Goal: Transaction & Acquisition: Purchase product/service

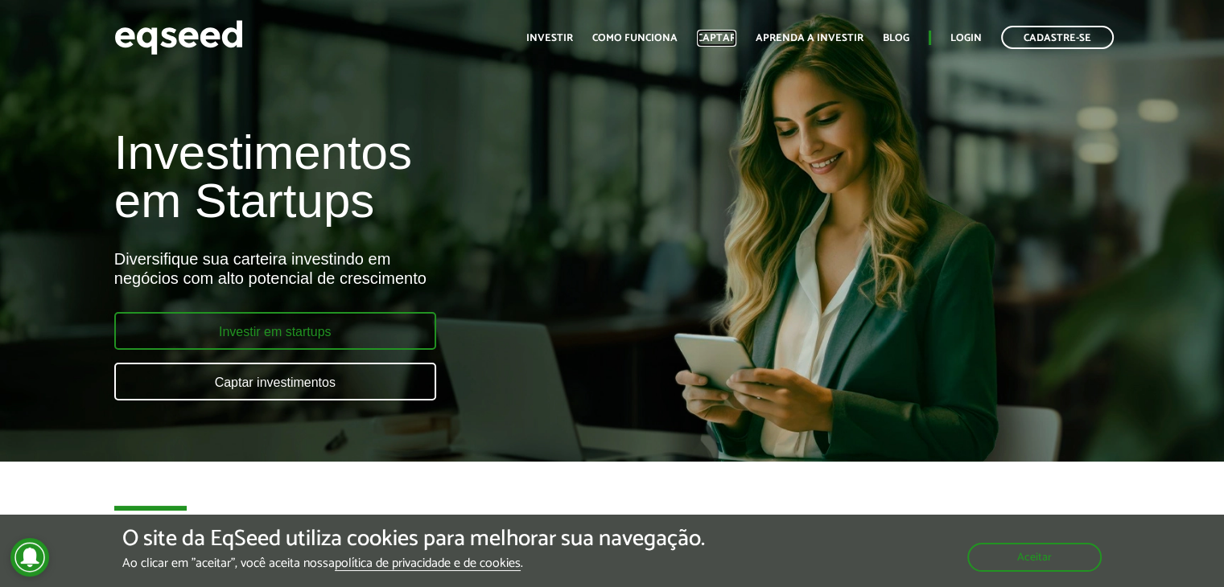
scroll to position [563, 0]
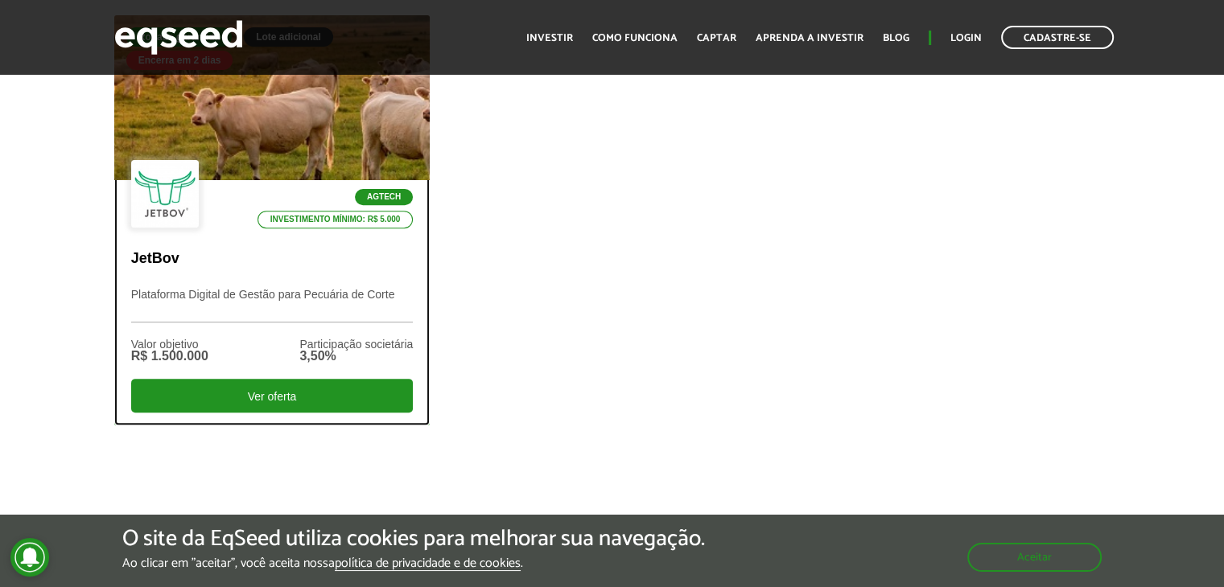
click at [297, 155] on div at bounding box center [271, 98] width 379 height 198
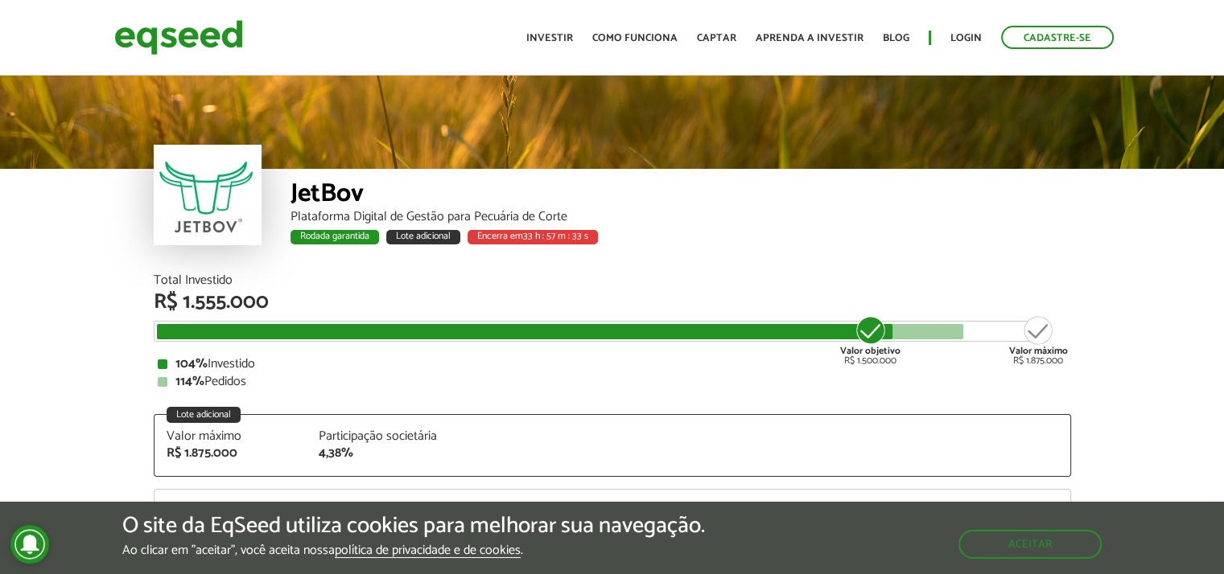
scroll to position [2002, 0]
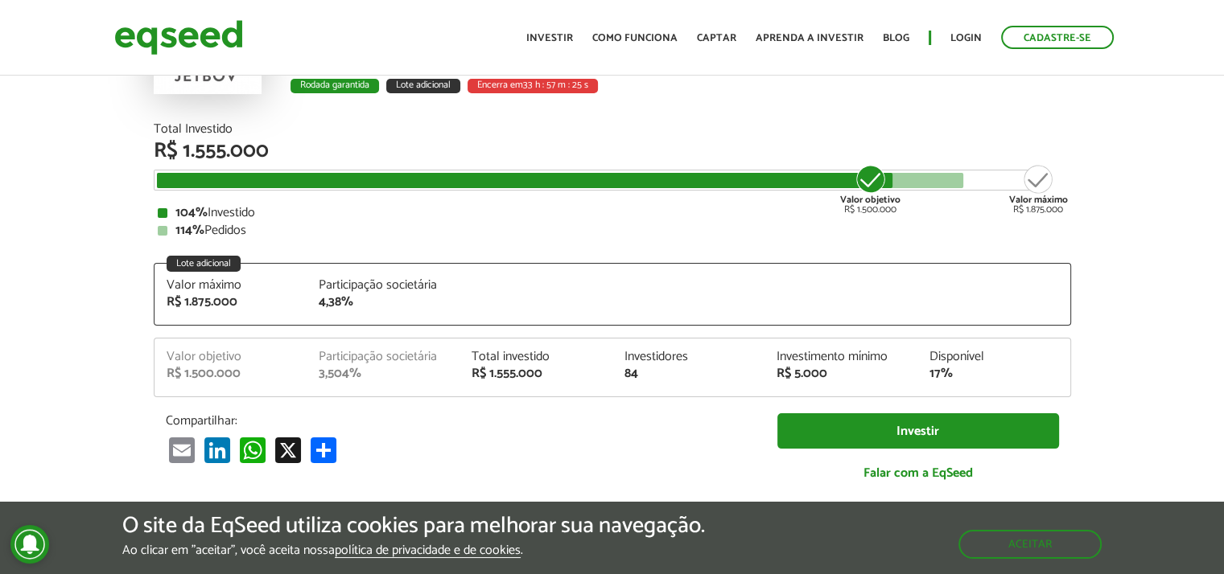
scroll to position [0, 0]
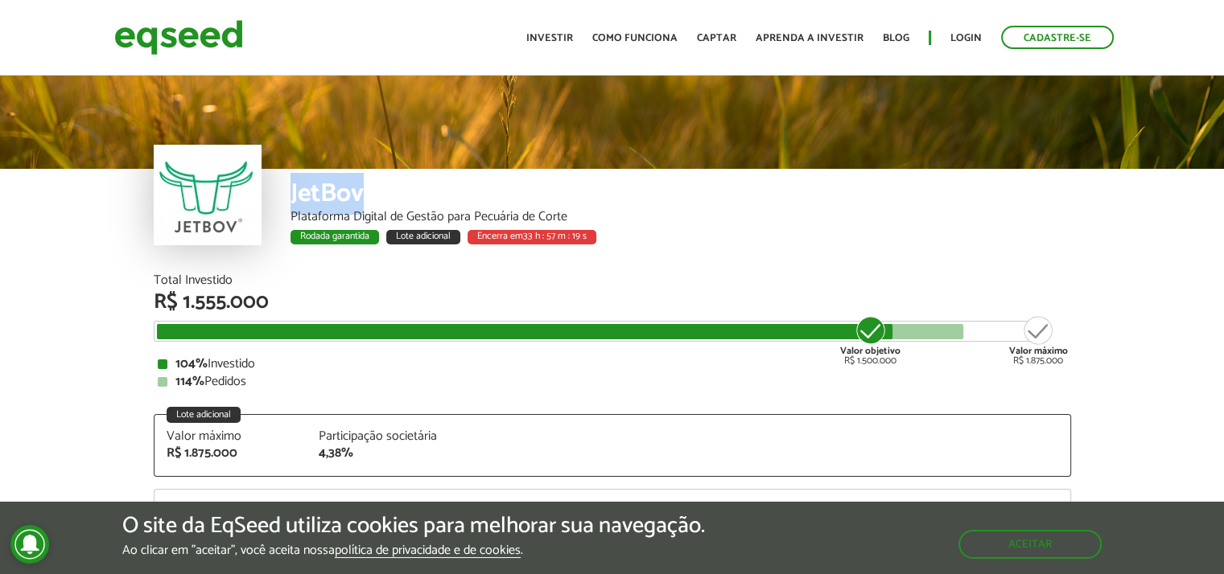
drag, startPoint x: 293, startPoint y: 200, endPoint x: 373, endPoint y: 200, distance: 80.5
click at [373, 200] on div "JetBov" at bounding box center [680, 196] width 780 height 30
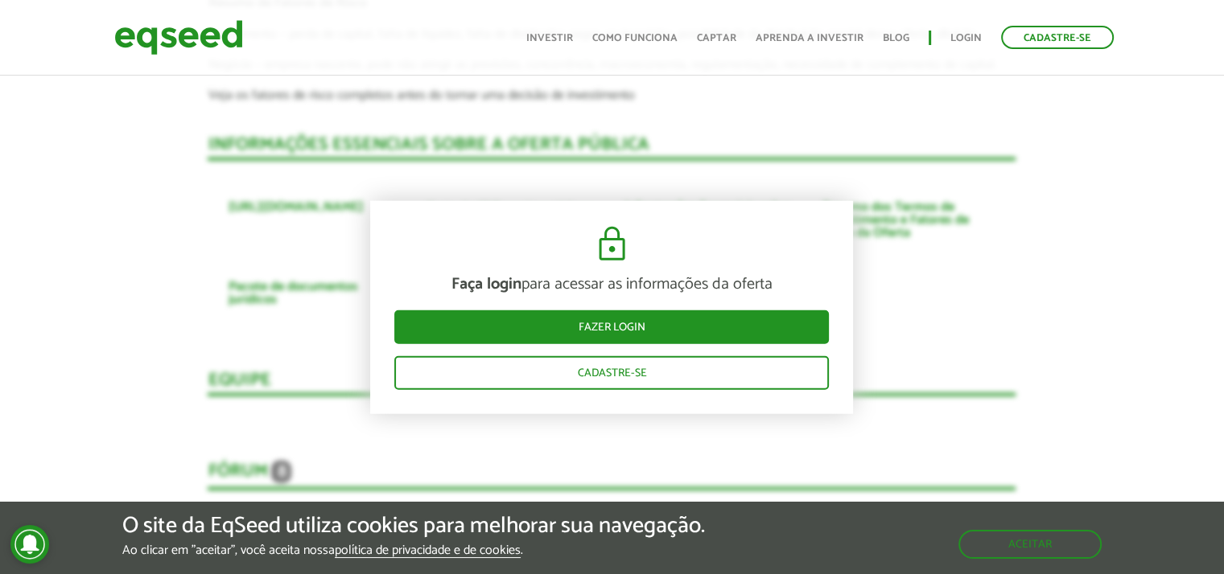
scroll to position [4505, 0]
